Goal: Find specific page/section: Find specific page/section

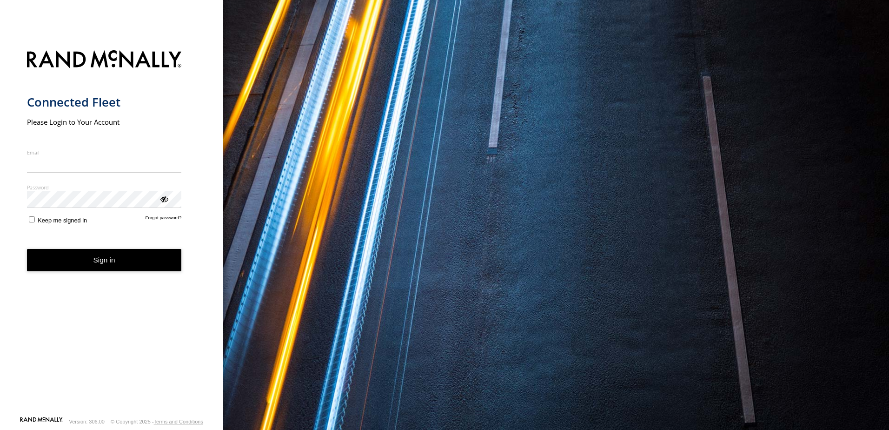
click at [0, 429] on nordpass-portal at bounding box center [0, 430] width 0 height 0
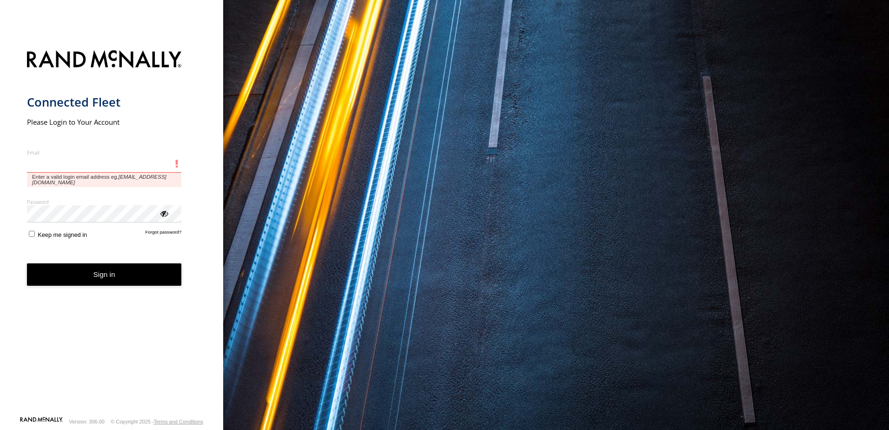
type input "**********"
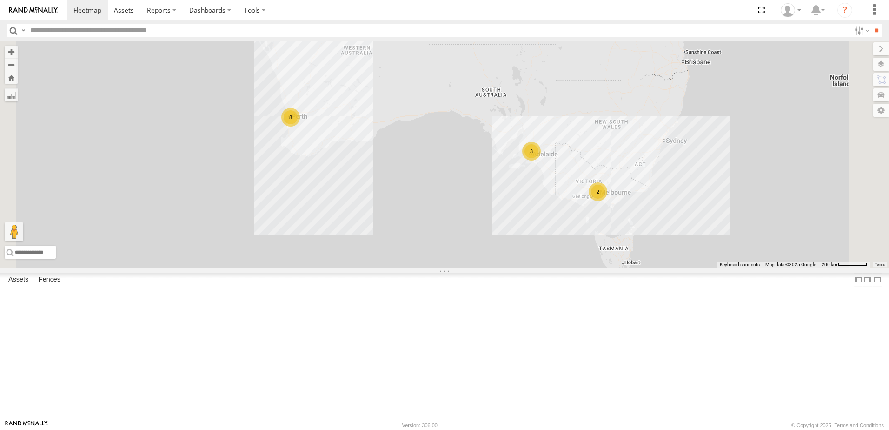
click at [0, 0] on div "All Assets" at bounding box center [0, 0] width 0 height 0
